Goal: Task Accomplishment & Management: Use online tool/utility

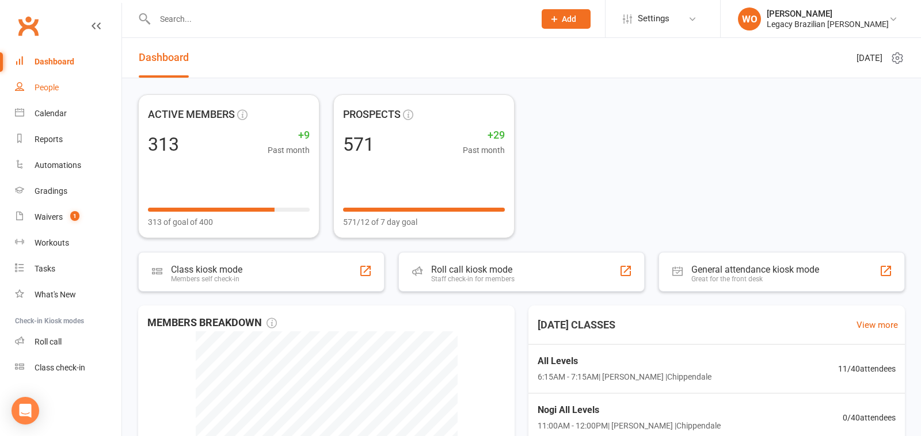
click at [56, 90] on div "People" at bounding box center [47, 87] width 24 height 9
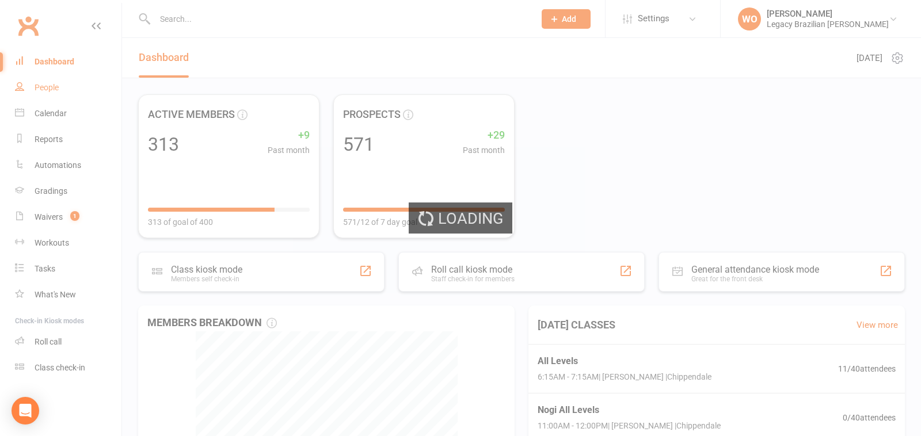
select select "100"
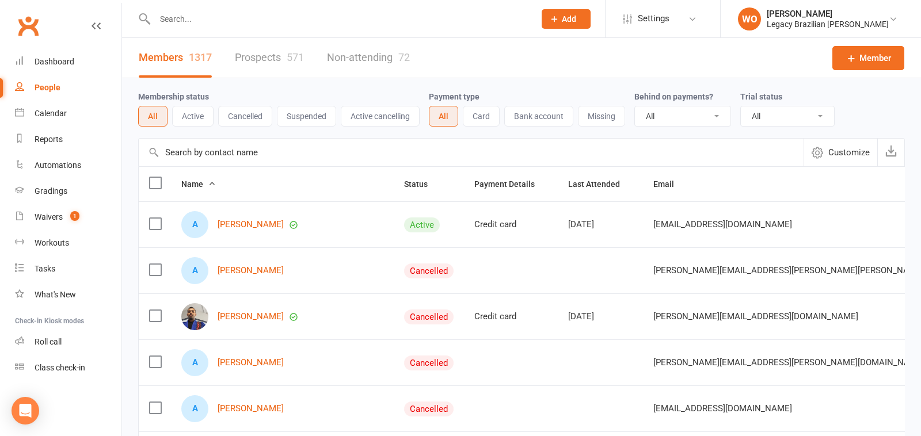
click at [318, 119] on button "Suspended" at bounding box center [306, 116] width 59 height 21
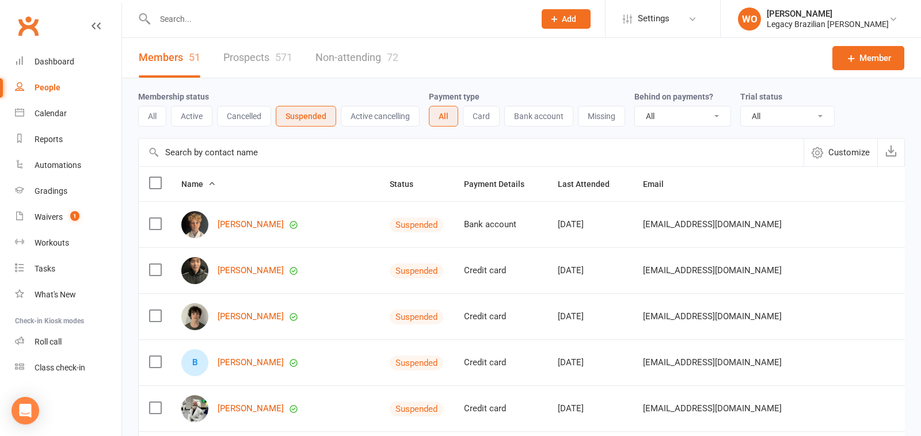
click at [253, 113] on button "Cancelled" at bounding box center [244, 116] width 54 height 21
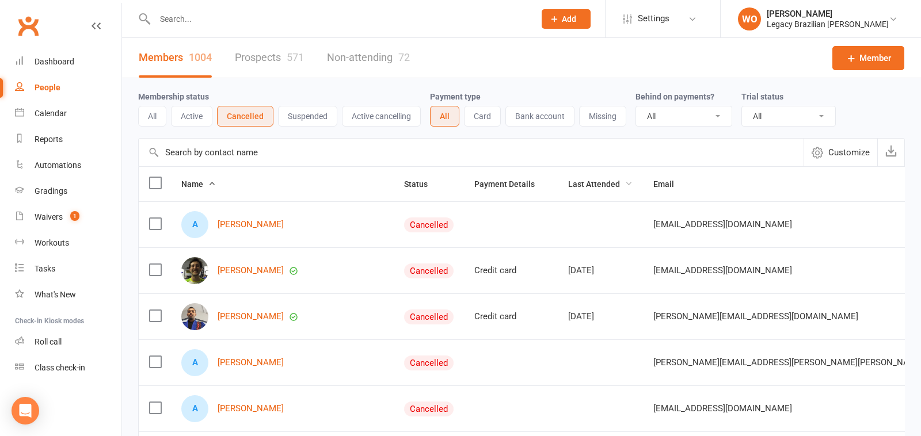
click at [584, 182] on span "Last Attended" at bounding box center [600, 184] width 64 height 9
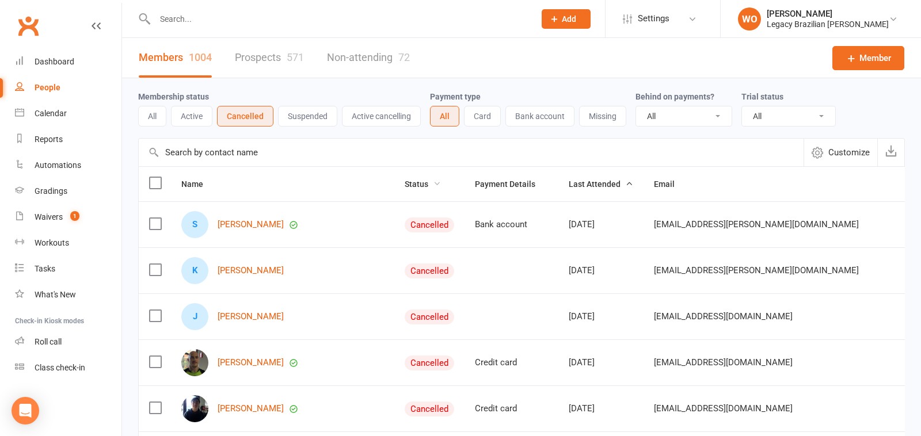
click at [404, 182] on span "Status" at bounding box center [422, 184] width 36 height 9
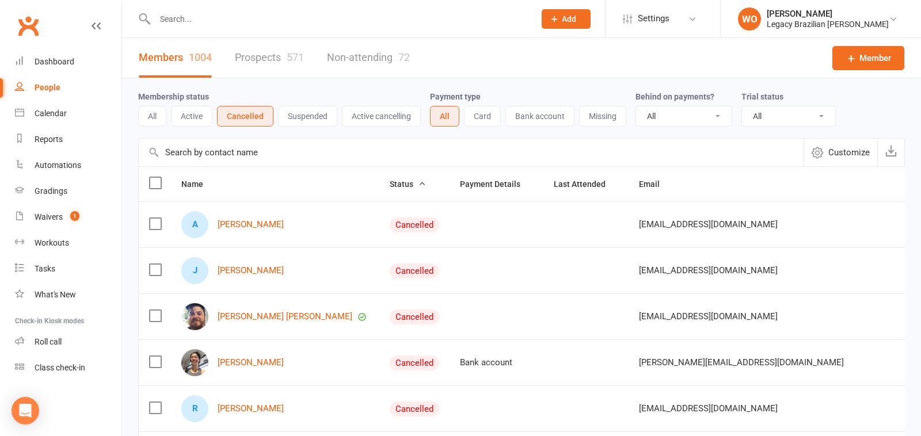
click at [389, 181] on span "Status" at bounding box center [407, 184] width 36 height 9
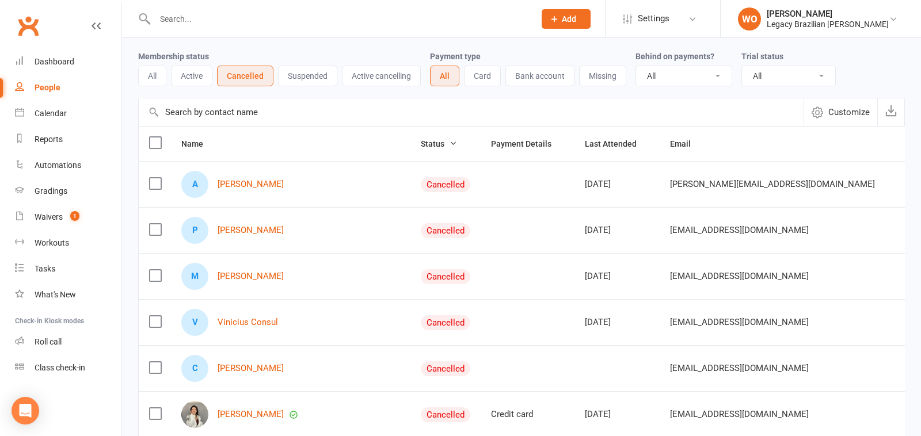
scroll to position [42, 0]
click at [253, 227] on link "Pedro Pedroza" at bounding box center [250, 229] width 66 height 10
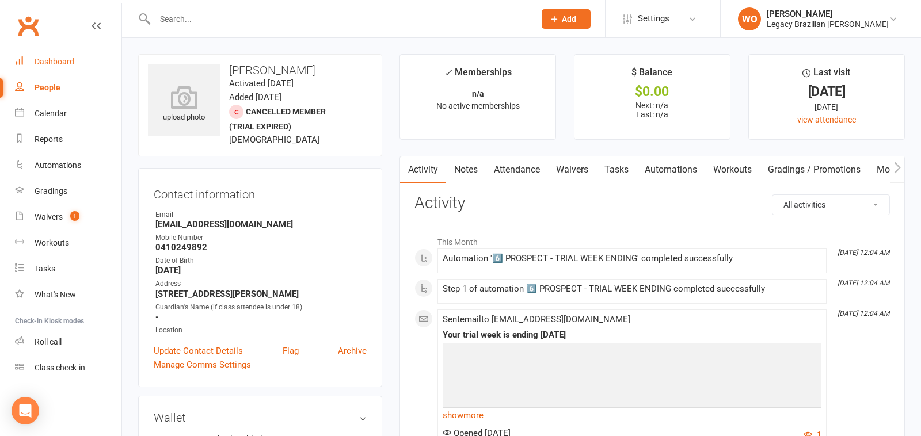
click at [58, 49] on link "Dashboard" at bounding box center [68, 62] width 106 height 26
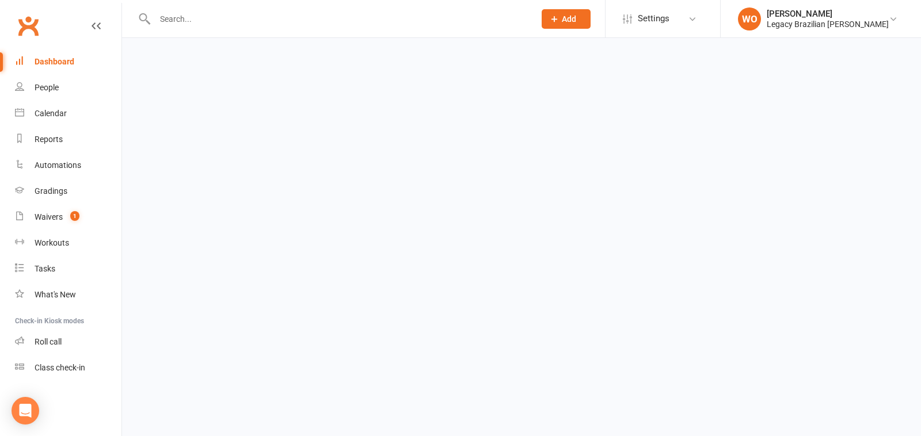
click at [58, 63] on div "Dashboard" at bounding box center [55, 61] width 40 height 9
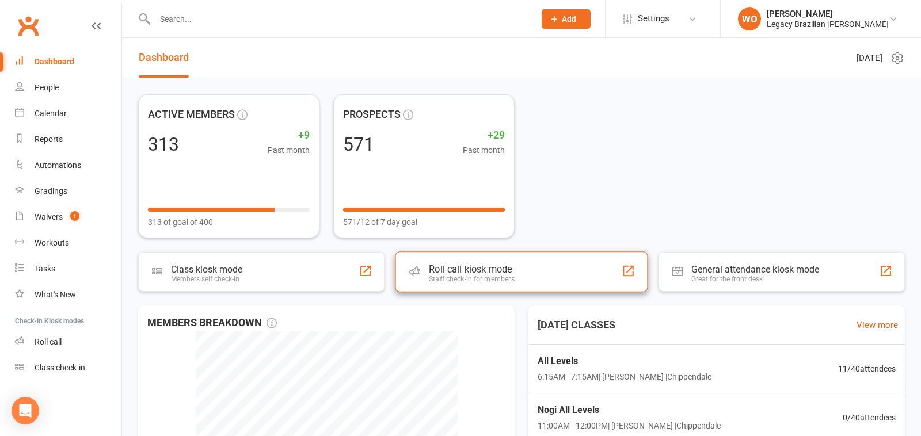
click at [510, 281] on div "Staff check-in for members" at bounding box center [472, 279] width 86 height 8
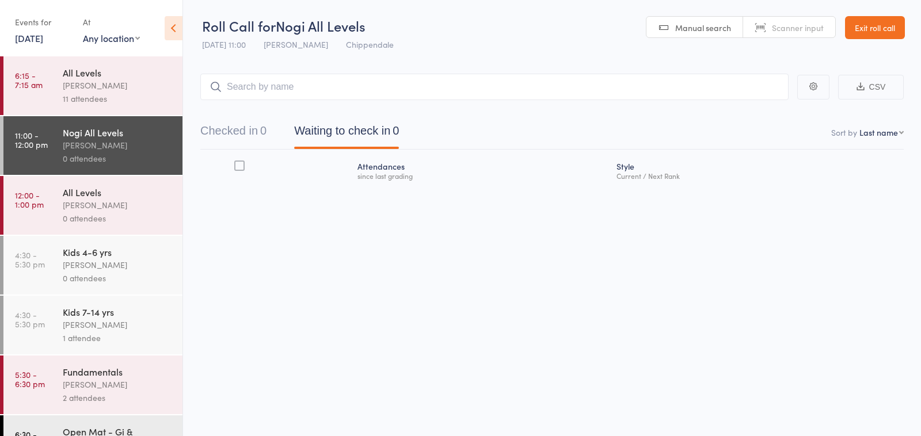
click at [116, 100] on div "11 attendees" at bounding box center [118, 98] width 110 height 13
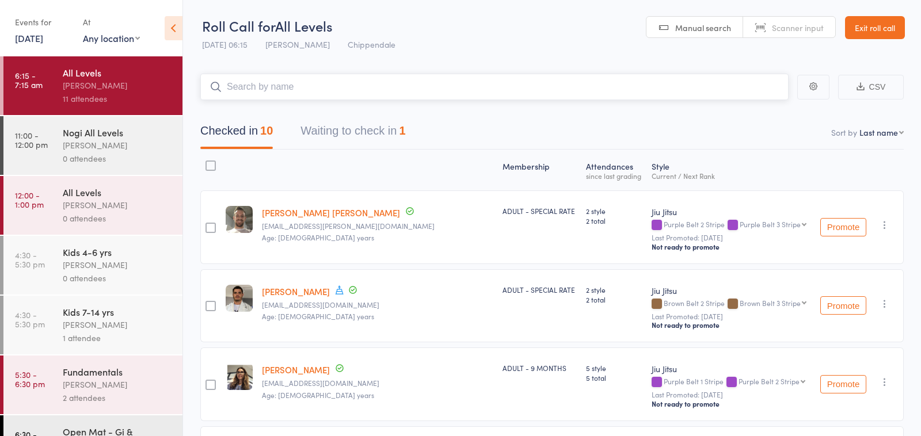
click at [338, 131] on button "Waiting to check in 1" at bounding box center [352, 134] width 105 height 30
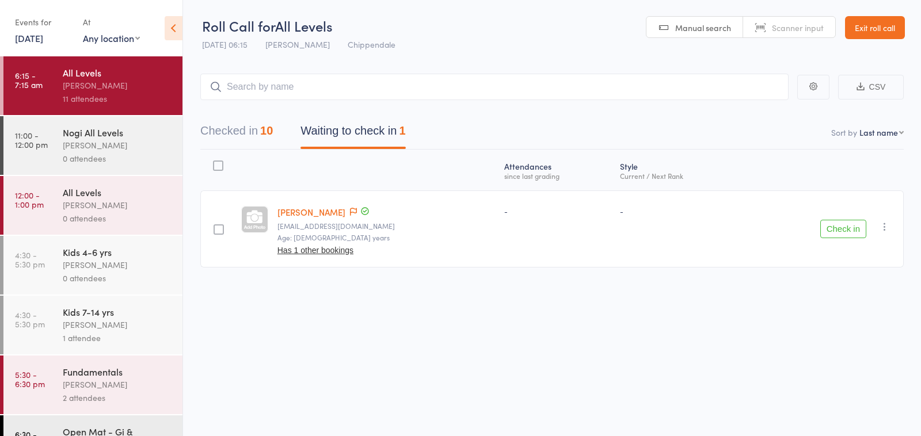
click at [883, 229] on icon "button" at bounding box center [885, 227] width 12 height 12
click at [843, 324] on li "Mark absent" at bounding box center [843, 327] width 95 height 16
click at [245, 134] on button "Checked in 10" at bounding box center [236, 134] width 72 height 30
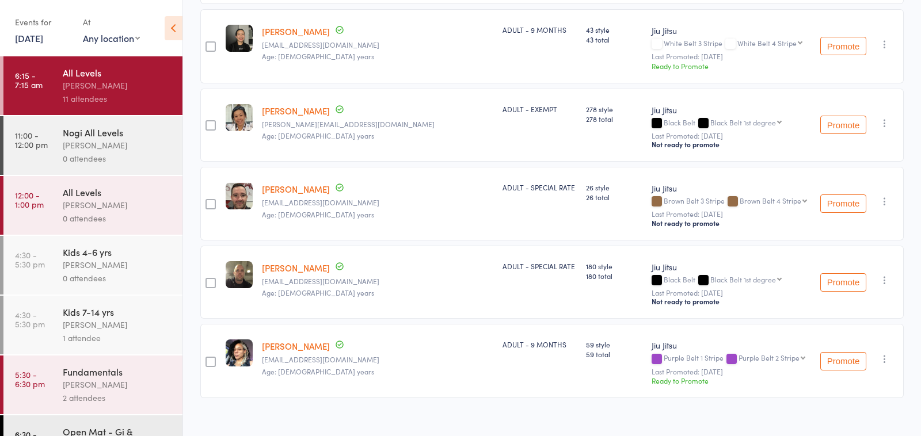
scroll to position [585, 0]
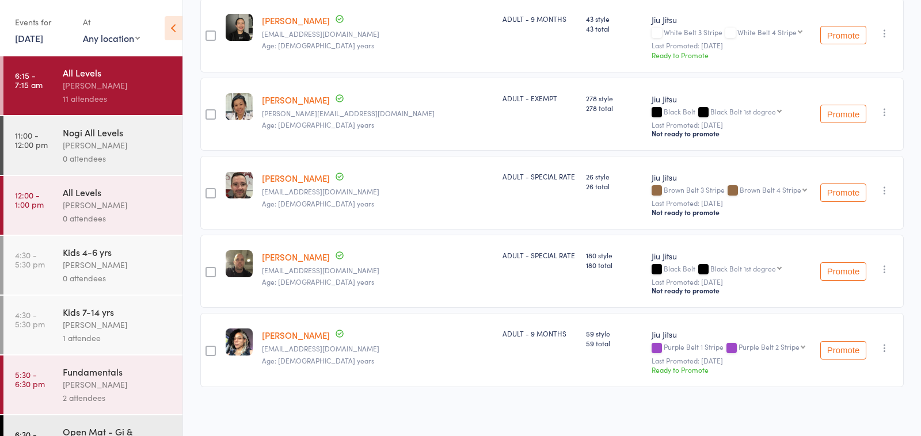
click at [845, 351] on button "Promote" at bounding box center [843, 350] width 46 height 18
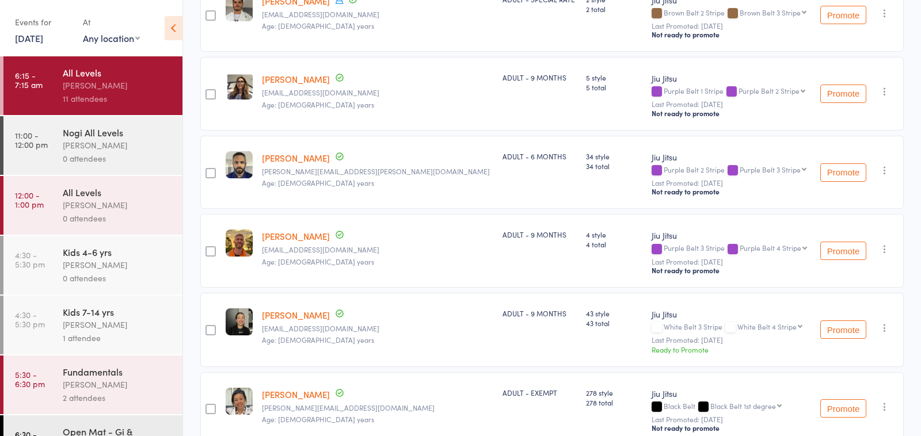
scroll to position [0, 0]
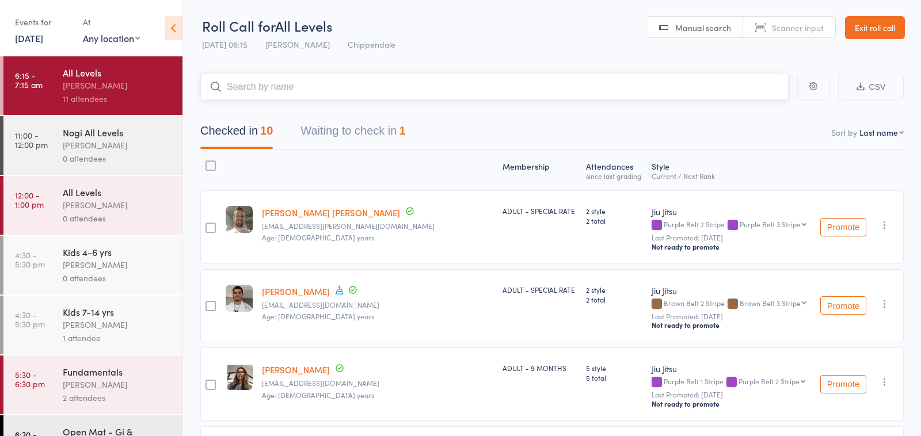
click at [307, 96] on input "search" at bounding box center [494, 87] width 588 height 26
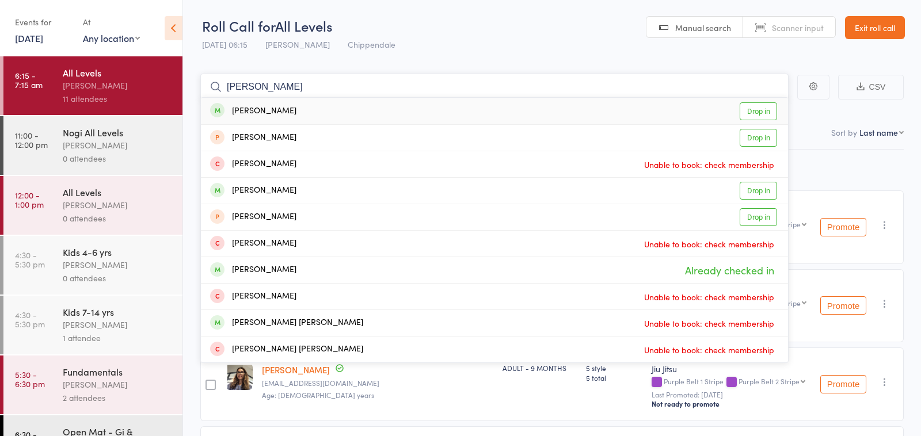
type input "[PERSON_NAME]"
click at [759, 112] on link "Drop in" at bounding box center [757, 111] width 37 height 18
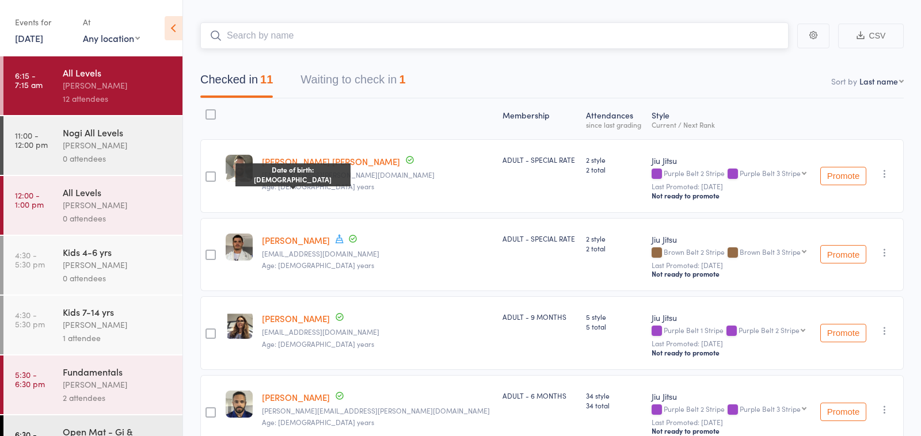
scroll to position [39, 0]
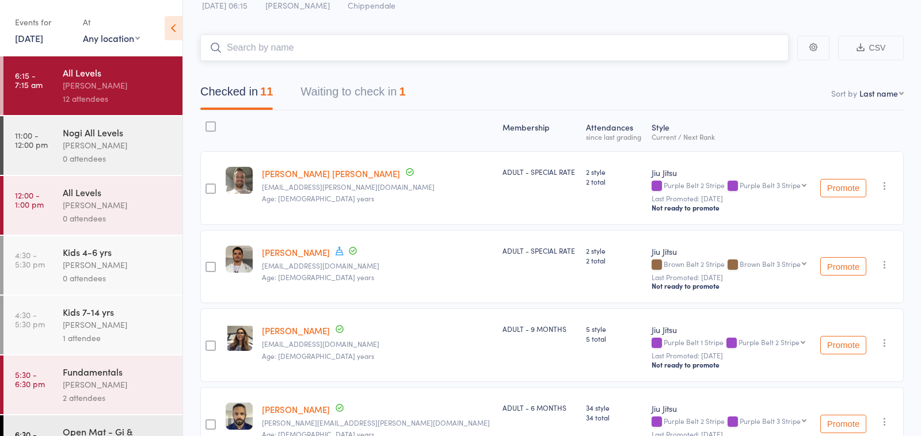
click at [292, 53] on input "search" at bounding box center [494, 48] width 588 height 26
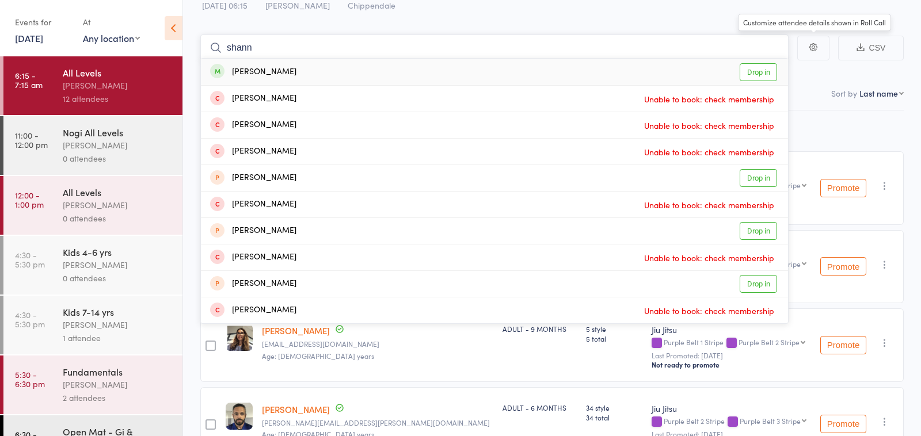
type input "shann"
click at [769, 66] on link "Drop in" at bounding box center [757, 72] width 37 height 18
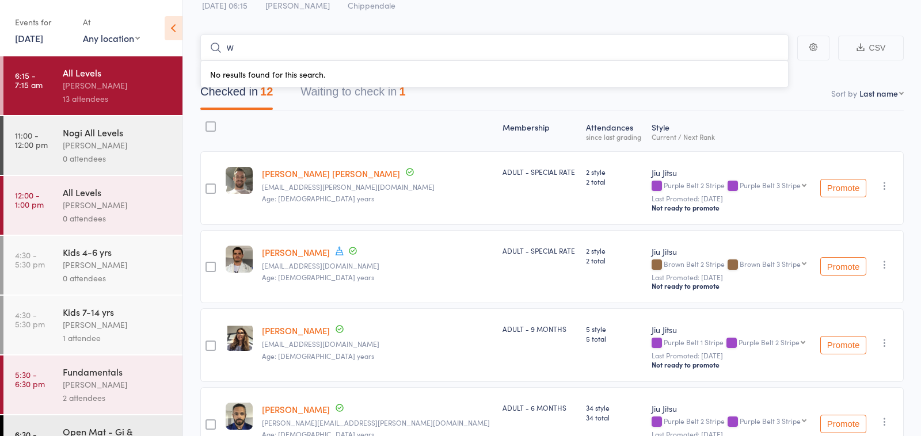
type input "w"
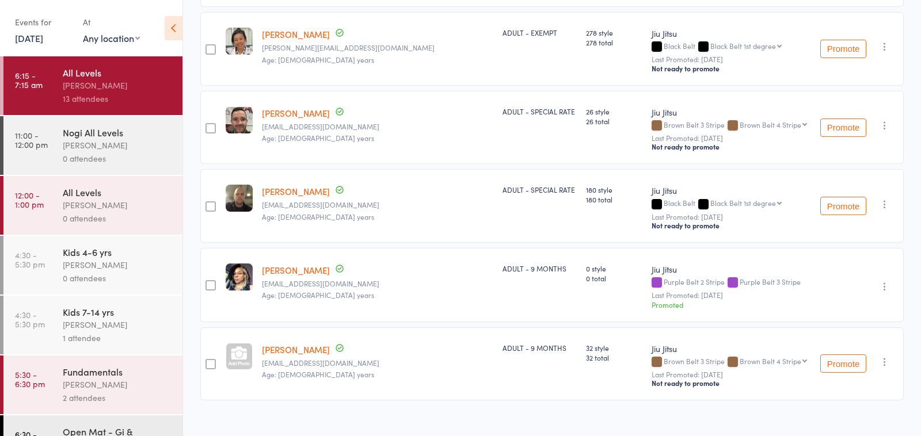
scroll to position [743, 0]
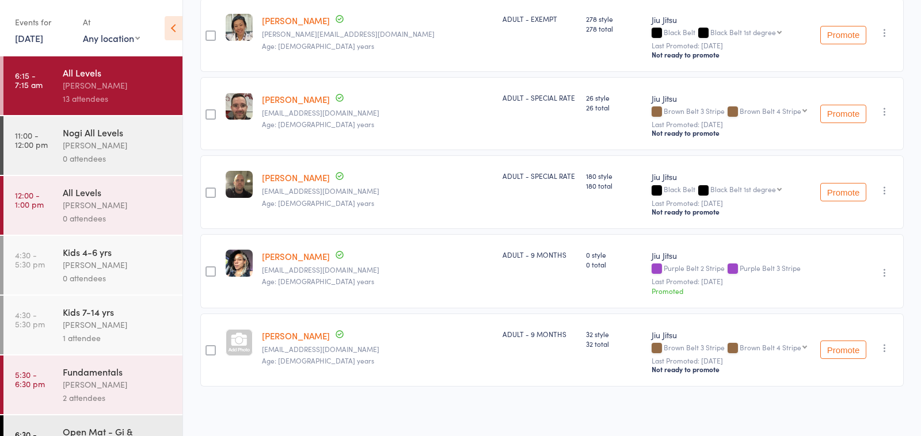
click at [125, 150] on div "[PERSON_NAME]" at bounding box center [118, 145] width 110 height 13
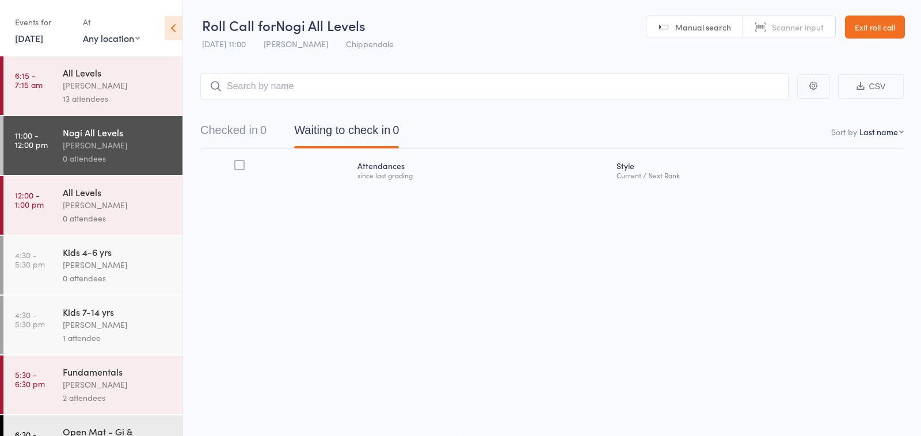
scroll to position [42, 0]
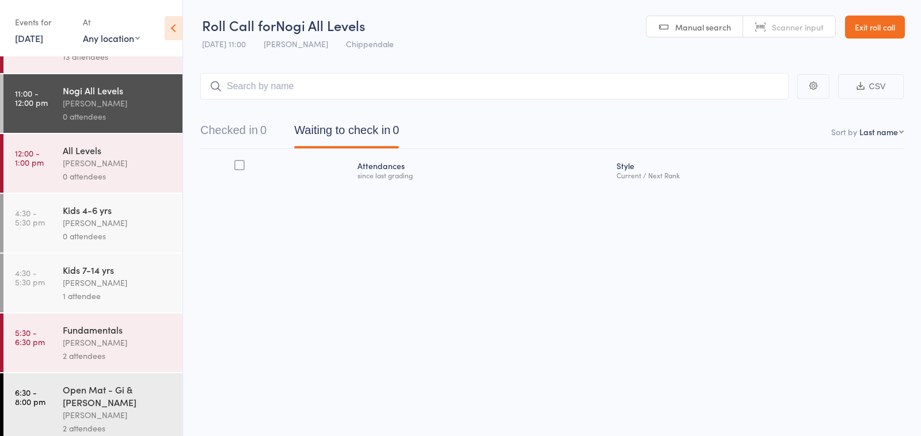
click at [123, 346] on div "[PERSON_NAME]" at bounding box center [118, 342] width 110 height 13
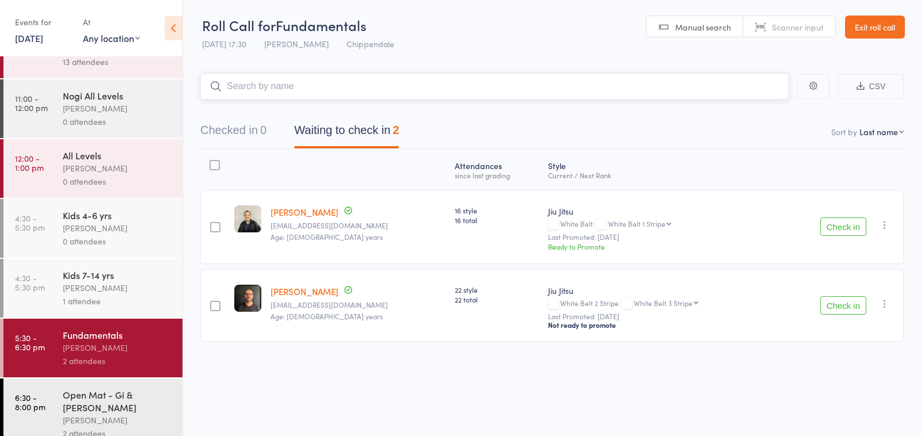
scroll to position [42, 0]
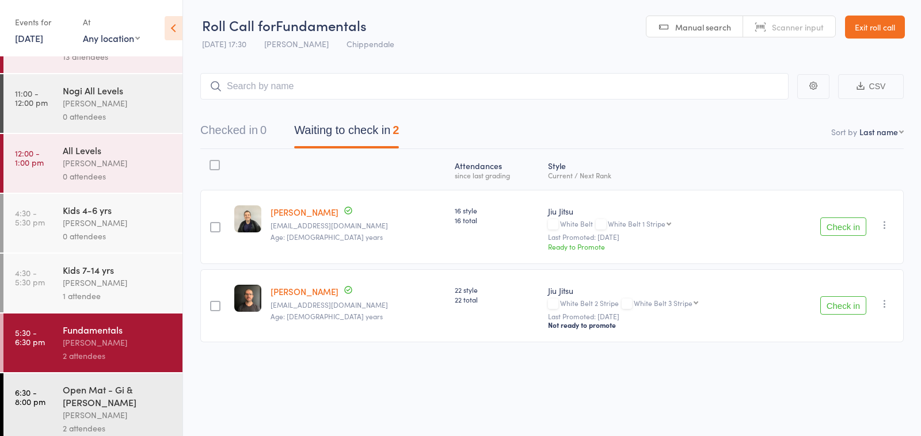
click at [111, 389] on div "Open Mat - Gi & [PERSON_NAME]" at bounding box center [118, 395] width 110 height 25
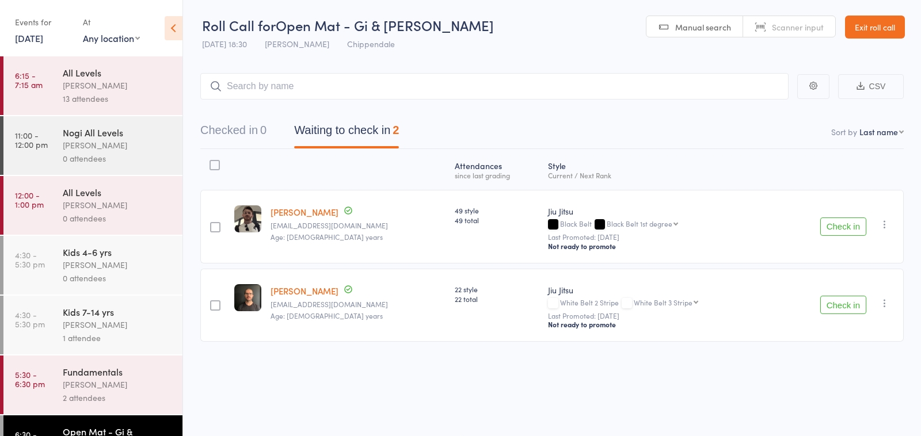
click at [91, 380] on div "[PERSON_NAME]" at bounding box center [118, 384] width 110 height 13
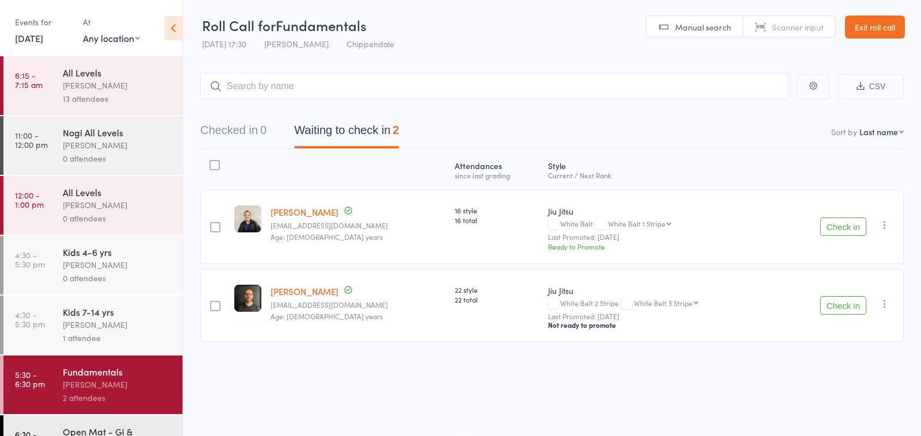
click at [83, 326] on div "[PERSON_NAME]" at bounding box center [118, 324] width 110 height 13
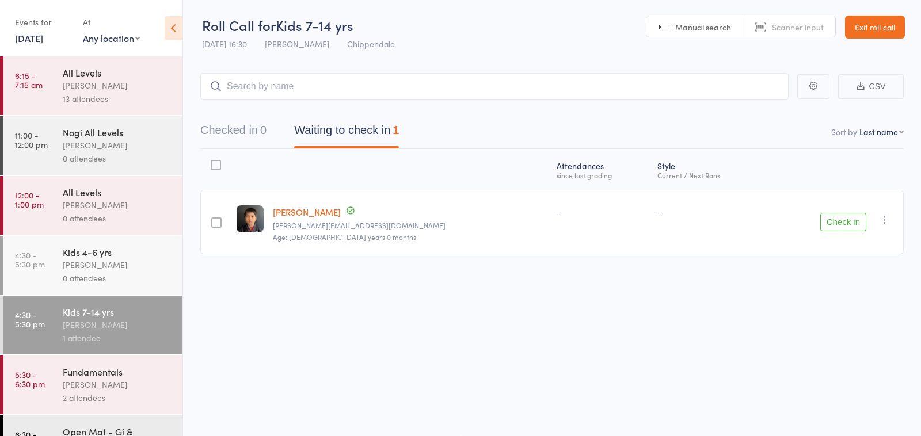
click at [140, 89] on div "[PERSON_NAME]" at bounding box center [118, 85] width 110 height 13
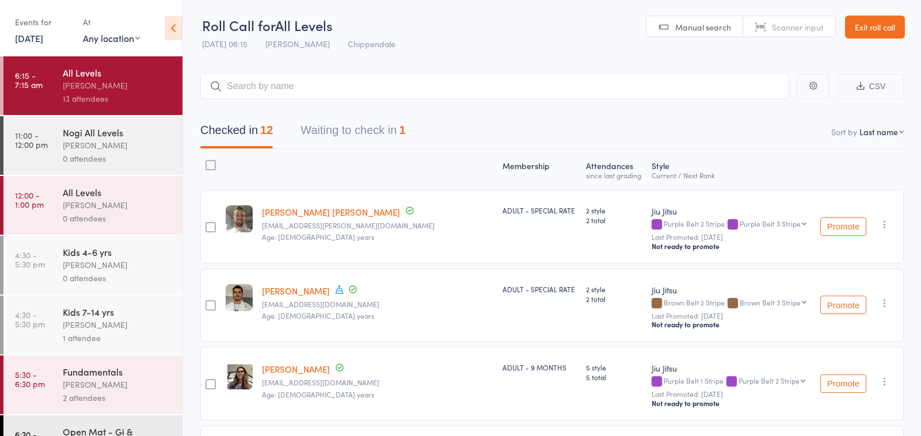
click at [110, 142] on div "[PERSON_NAME]" at bounding box center [118, 145] width 110 height 13
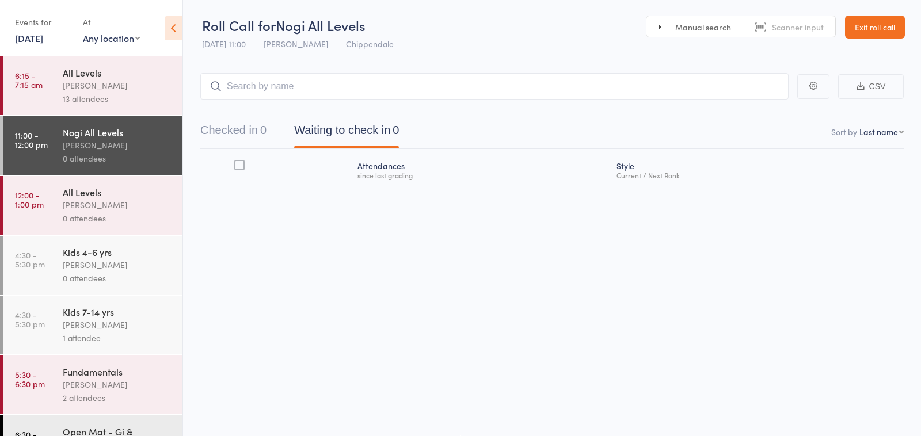
click at [119, 76] on div "All Levels" at bounding box center [118, 72] width 110 height 13
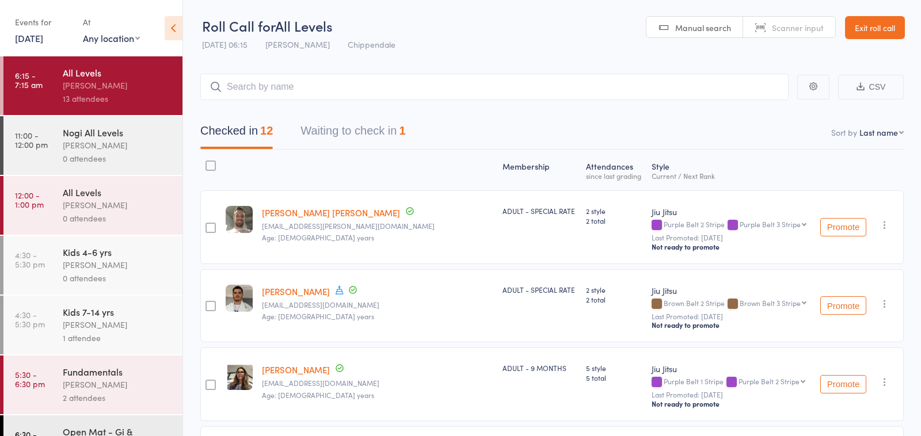
click at [885, 28] on link "Exit roll call" at bounding box center [875, 27] width 60 height 23
